Goal: Information Seeking & Learning: Learn about a topic

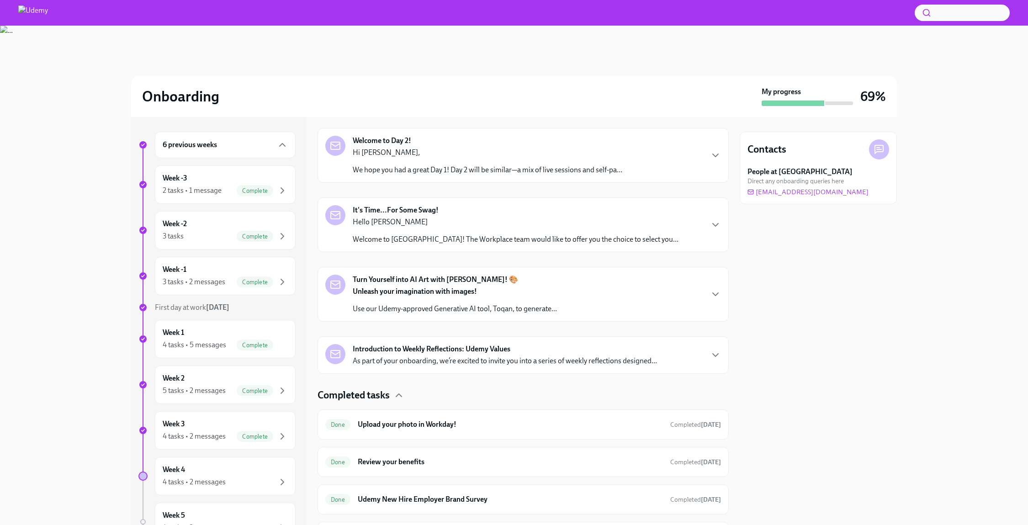
scroll to position [193, 0]
click at [211, 411] on div "Week 3 4 tasks • 2 messages Complete" at bounding box center [225, 430] width 141 height 38
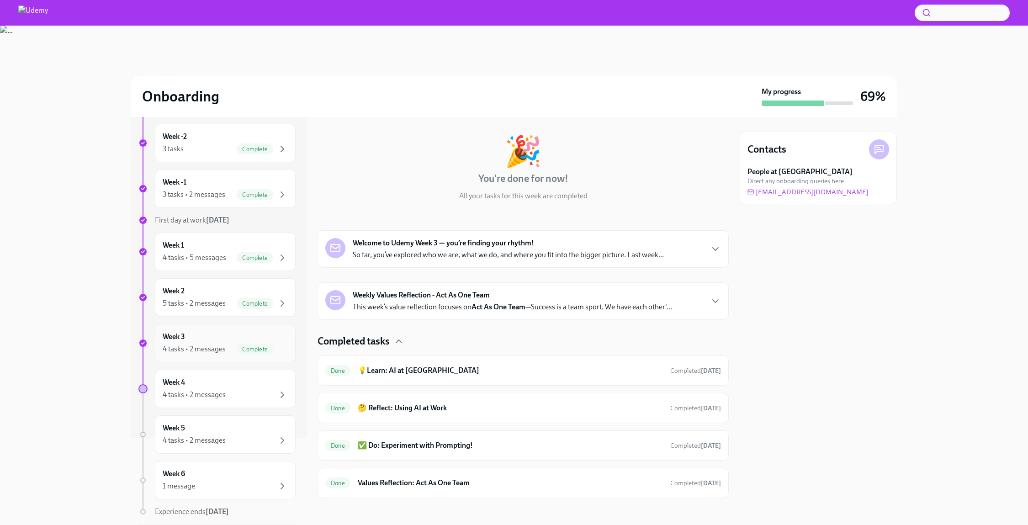
scroll to position [92, 0]
click at [214, 377] on div "Week 4 4 tasks • 2 messages" at bounding box center [225, 384] width 125 height 23
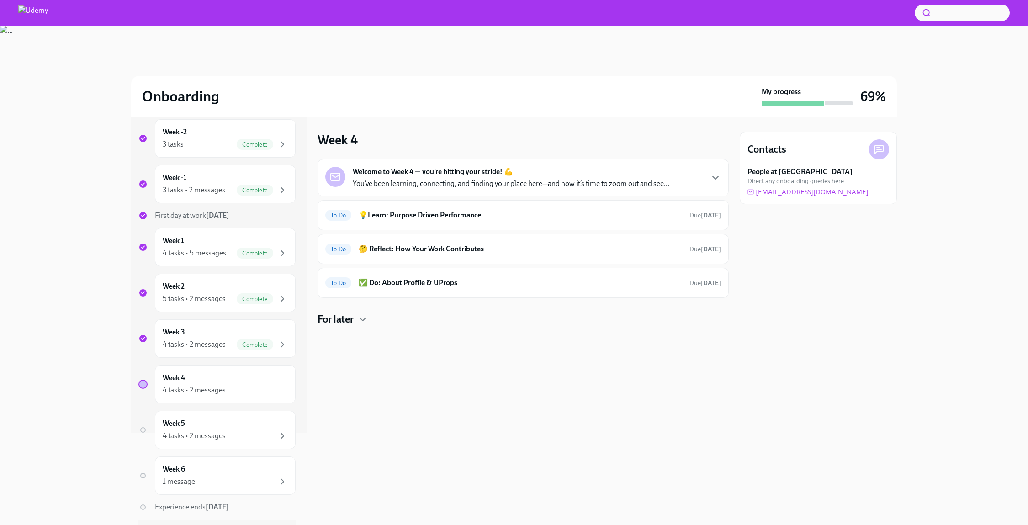
click at [633, 174] on div "Welcome to Week 4 — you’re hitting your stride! 💪 You’ve been learning, connect…" at bounding box center [511, 178] width 317 height 22
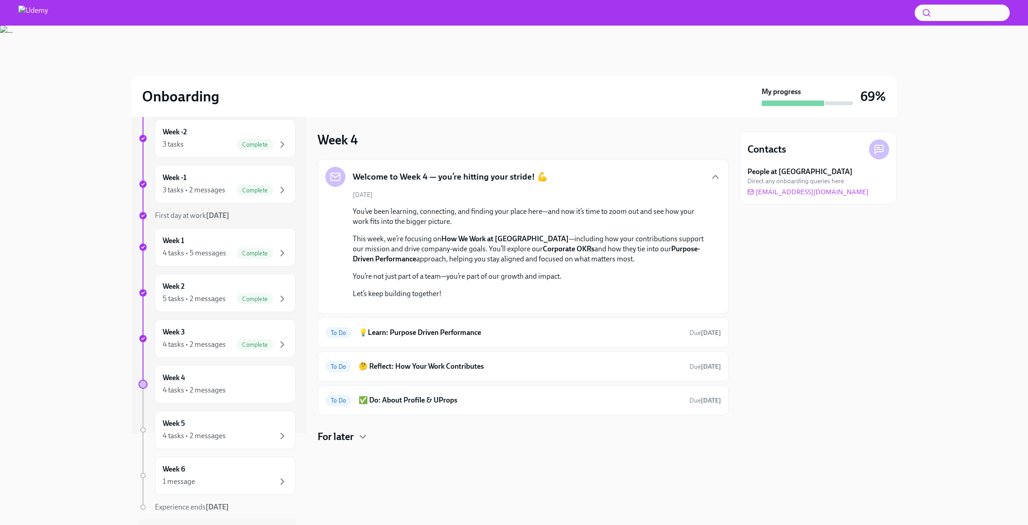
scroll to position [123, 0]
click at [581, 338] on h6 "💡Learn: Purpose Driven Performance" at bounding box center [520, 333] width 323 height 10
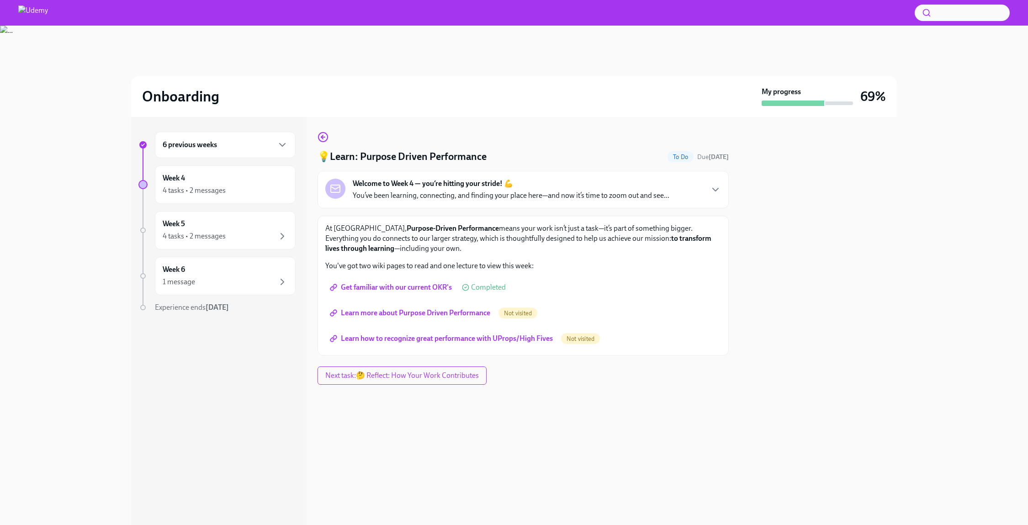
click at [412, 313] on span "Learn more about Purpose Driven Performance" at bounding box center [411, 312] width 158 height 9
